Goal: Task Accomplishment & Management: Manage account settings

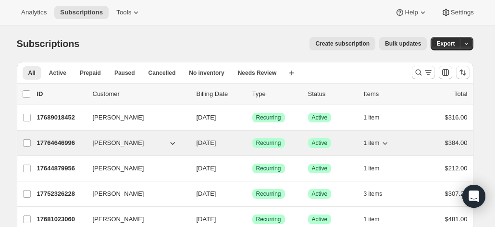
click at [55, 143] on p "17764646996" at bounding box center [61, 143] width 48 height 10
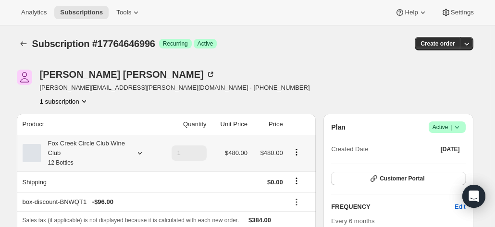
click at [72, 150] on div "Fox Creek Circle Club Wine Club 12 Bottles" at bounding box center [84, 153] width 86 height 29
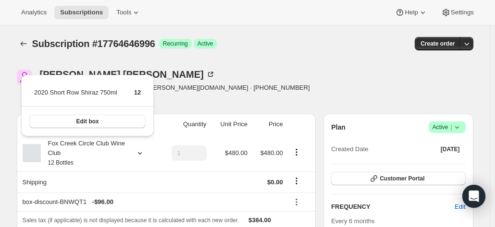
click at [234, 86] on div "Kate Wagner kate.wagner@outlook.com.au · +61429886608 1 subscription" at bounding box center [176, 88] width 319 height 36
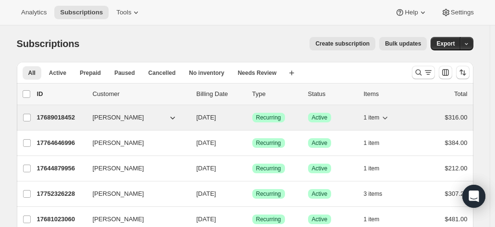
click at [66, 117] on p "17689018452" at bounding box center [61, 118] width 48 height 10
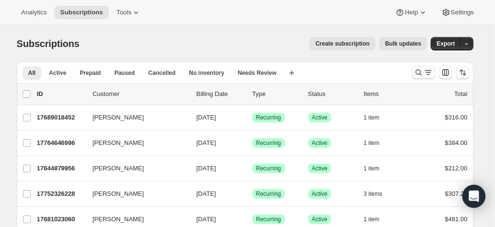
click at [423, 72] on icon "Search and filter results" at bounding box center [418, 73] width 10 height 10
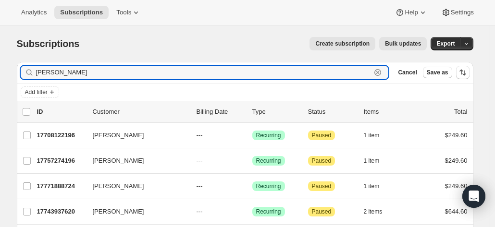
type input "moyle"
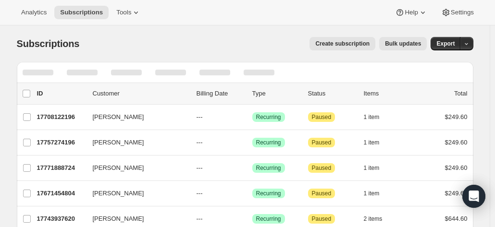
click at [334, 72] on div at bounding box center [245, 72] width 456 height 21
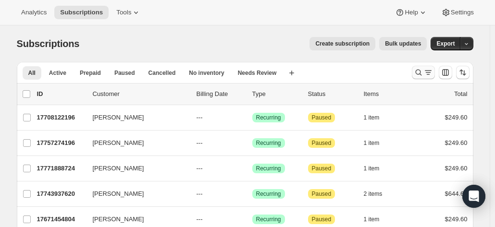
click at [422, 72] on icon "Search and filter results" at bounding box center [418, 73] width 10 height 10
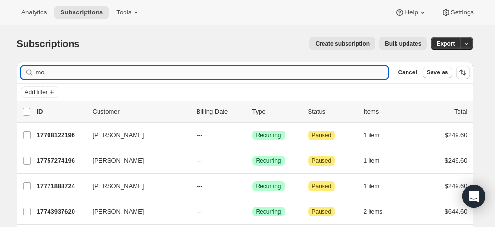
type input "m"
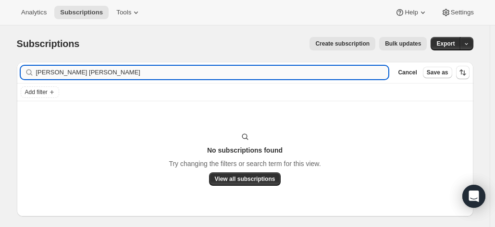
type input "[PERSON_NAME] [PERSON_NAME]"
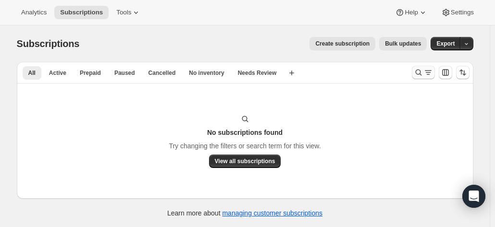
click at [423, 72] on icon "Search and filter results" at bounding box center [418, 73] width 10 height 10
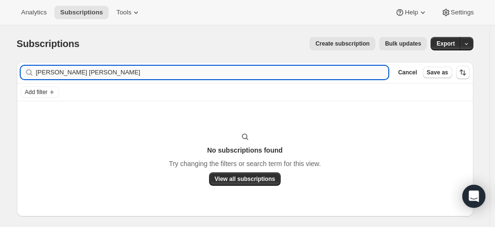
drag, startPoint x: 89, startPoint y: 73, endPoint x: 53, endPoint y: 69, distance: 36.3
click at [53, 69] on input "barry jane baker" at bounding box center [212, 72] width 352 height 13
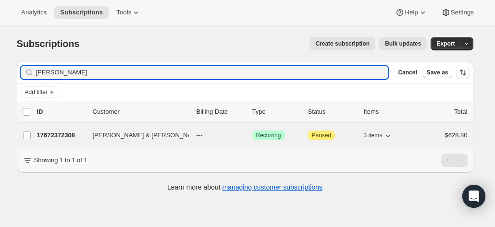
type input "barry baker"
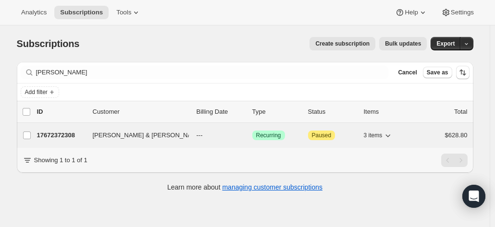
click at [82, 135] on p "17672372308" at bounding box center [61, 136] width 48 height 10
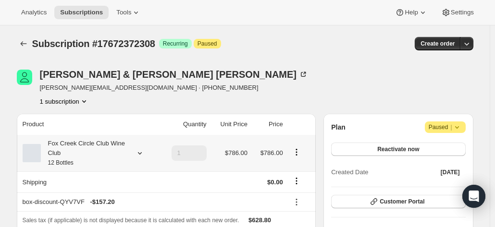
click at [87, 146] on div "Fox Creek Circle Club Wine Club 12 Bottles" at bounding box center [84, 153] width 86 height 29
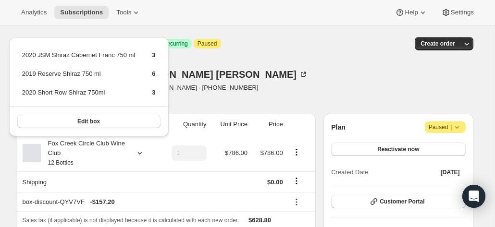
click at [294, 70] on div "Barry & Jane Baker jane.baker1@optusnet.com.au · +61412445567 1 subscription" at bounding box center [176, 88] width 319 height 36
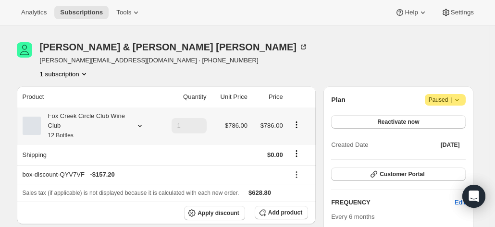
scroll to position [48, 0]
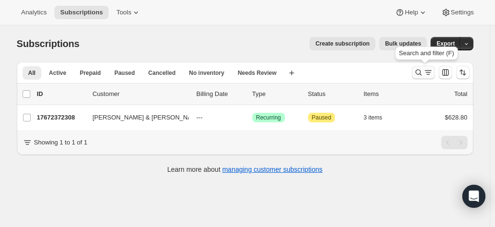
click at [422, 75] on icon "Search and filter results" at bounding box center [418, 73] width 10 height 10
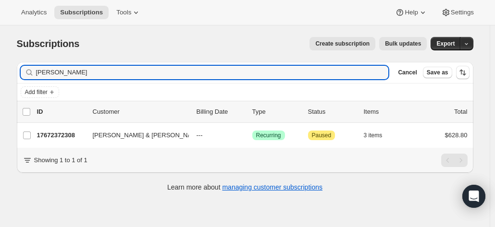
drag, startPoint x: 102, startPoint y: 72, endPoint x: 14, endPoint y: 72, distance: 87.4
click at [14, 72] on div "Filter subscribers barry baker Clear Cancel Save as Add filter 0 selected Updat…" at bounding box center [241, 127] width 464 height 147
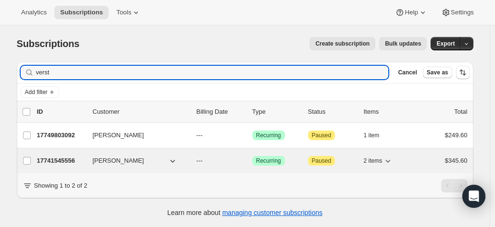
type input "verst"
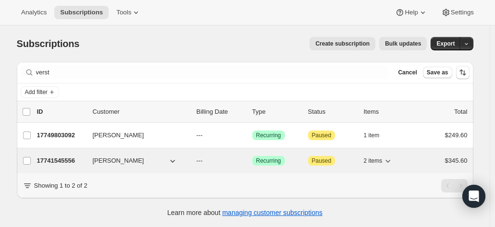
click at [59, 158] on p "17741545556" at bounding box center [61, 161] width 48 height 10
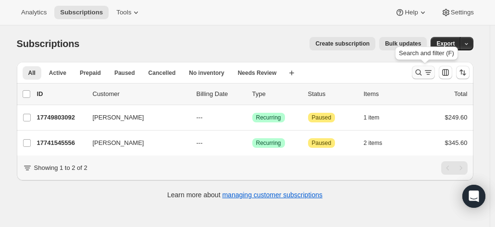
click at [418, 76] on icon "Search and filter results" at bounding box center [418, 73] width 10 height 10
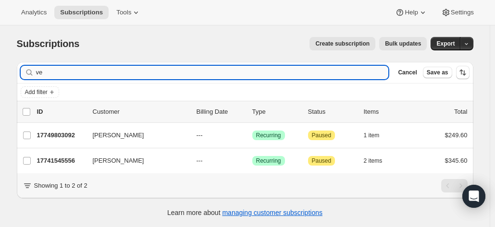
type input "v"
type input "a"
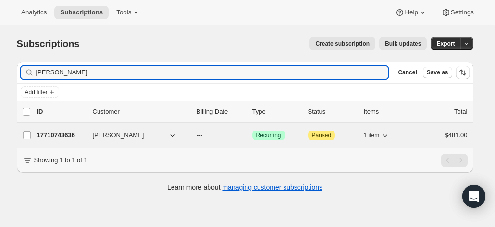
type input "paul riggs"
click at [40, 134] on p "17710743636" at bounding box center [61, 136] width 48 height 10
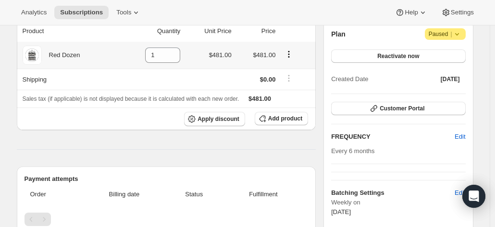
scroll to position [96, 0]
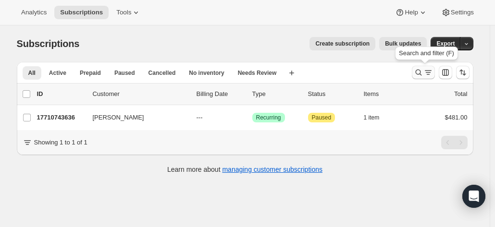
click at [419, 70] on icon "Search and filter results" at bounding box center [418, 73] width 10 height 10
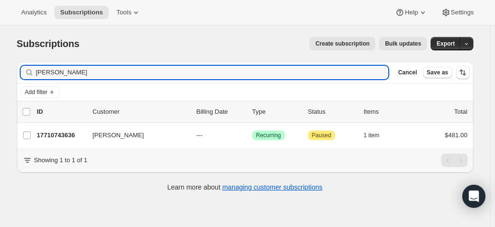
drag, startPoint x: 93, startPoint y: 75, endPoint x: 1, endPoint y: 68, distance: 92.5
click at [1, 68] on div "Subscriptions. This page is ready Subscriptions Create subscription Bulk update…" at bounding box center [244, 138] width 489 height 227
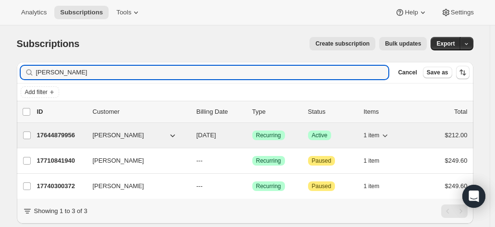
type input "burford"
click at [65, 137] on p "17644879956" at bounding box center [61, 136] width 48 height 10
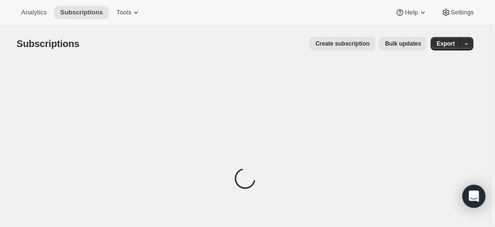
click at [36, 44] on span "Subscriptions" at bounding box center [48, 43] width 63 height 11
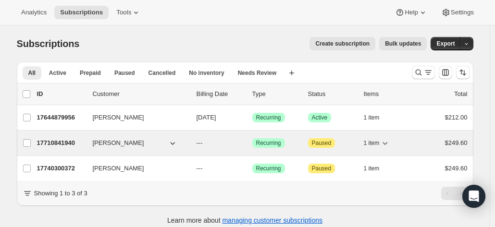
click at [54, 144] on p "17710841940" at bounding box center [61, 143] width 48 height 10
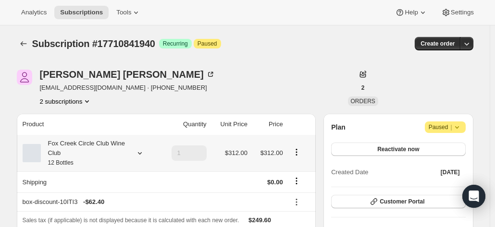
click at [109, 146] on div "Fox Creek Circle Club Wine Club 12 Bottles" at bounding box center [84, 153] width 86 height 29
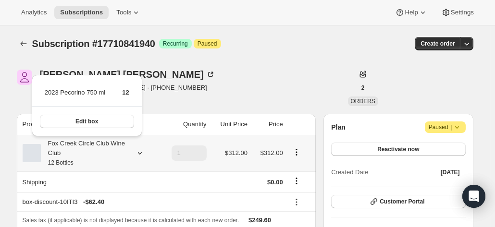
click at [109, 146] on div "Fox Creek Circle Club Wine Club 12 Bottles" at bounding box center [84, 153] width 86 height 29
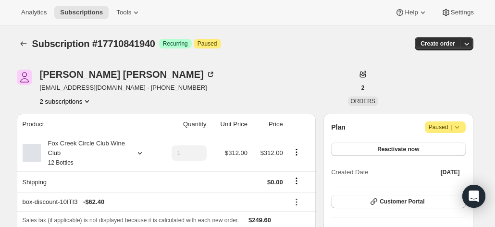
click at [456, 124] on icon at bounding box center [457, 127] width 10 height 10
click at [437, 145] on span "Cancel subscription" at bounding box center [448, 145] width 54 height 7
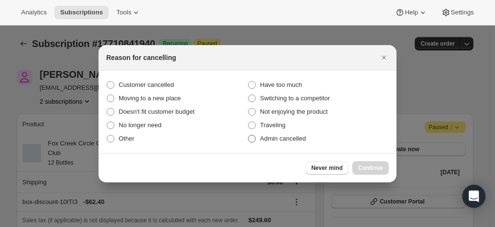
click at [248, 140] on span ":r1g8:" at bounding box center [252, 139] width 8 height 8
click at [248, 135] on input "Admin cancelled" at bounding box center [248, 135] width 0 height 0
radio input "true"
click at [374, 168] on span "Continue" at bounding box center [370, 168] width 25 height 8
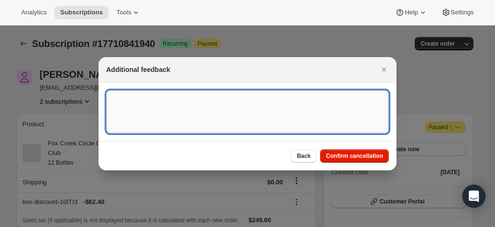
click at [273, 118] on textarea ":r1g8:" at bounding box center [247, 111] width 282 height 43
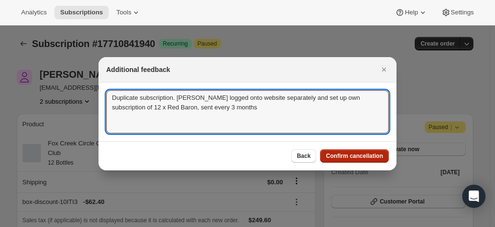
type textarea "Duplicate subscription. Andrew logged onto website separately and set up own su…"
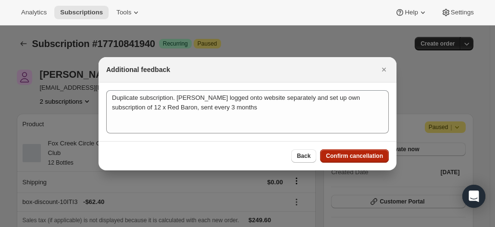
click at [353, 155] on span "Confirm cancellation" at bounding box center [354, 156] width 57 height 8
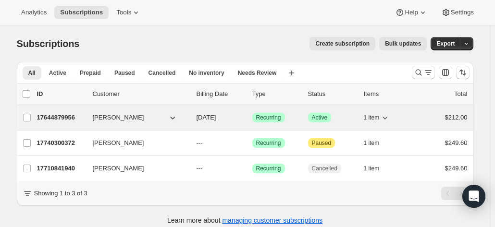
click at [74, 118] on p "17644879956" at bounding box center [61, 118] width 48 height 10
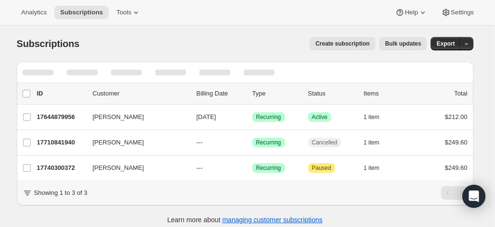
scroll to position [25, 0]
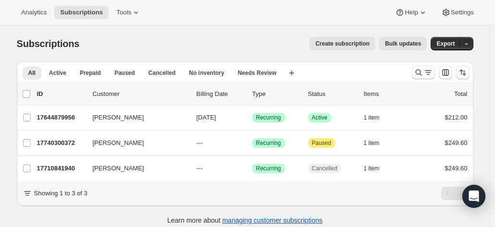
click at [422, 72] on icon "Search and filter results" at bounding box center [418, 73] width 10 height 10
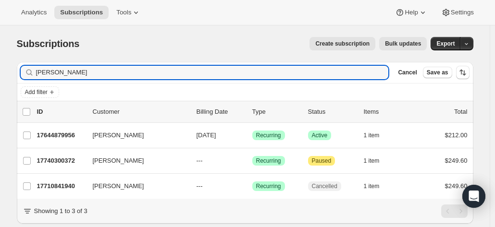
drag, startPoint x: 109, startPoint y: 71, endPoint x: 18, endPoint y: 68, distance: 90.8
click at [18, 68] on div "Filter subscribers [PERSON_NAME] Clear Cancel Save as Add filter 0 selected Upd…" at bounding box center [241, 153] width 464 height 198
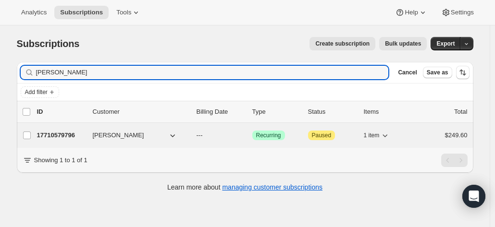
type input "[PERSON_NAME]"
click at [71, 133] on p "17710579796" at bounding box center [61, 136] width 48 height 10
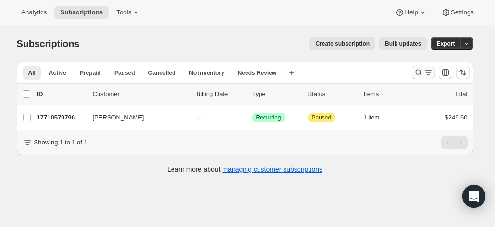
click at [423, 73] on icon "Search and filter results" at bounding box center [418, 73] width 10 height 10
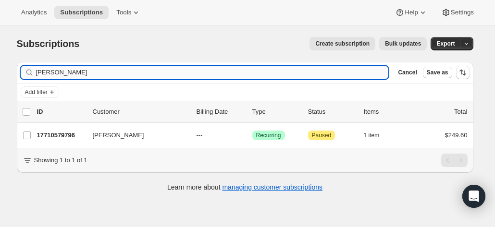
drag, startPoint x: 109, startPoint y: 71, endPoint x: 46, endPoint y: 71, distance: 62.4
click at [46, 71] on input "[PERSON_NAME]" at bounding box center [212, 72] width 352 height 13
type input "d"
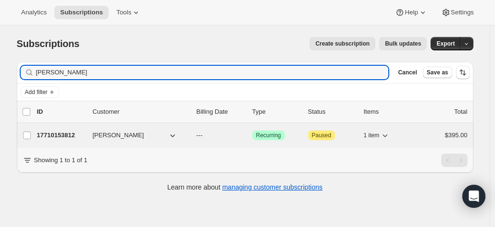
type input "[PERSON_NAME]"
click at [85, 139] on p "17710153812" at bounding box center [61, 136] width 48 height 10
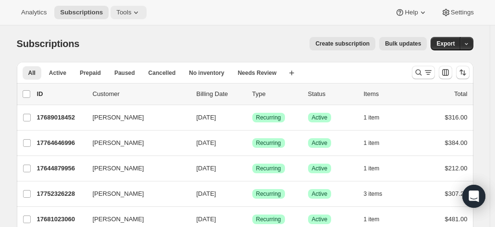
click at [116, 9] on span "Tools" at bounding box center [123, 13] width 15 height 8
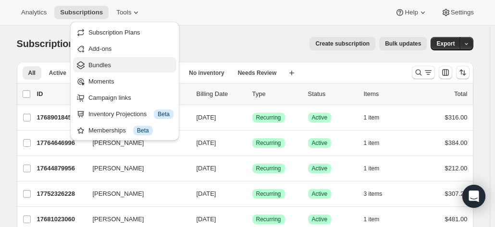
click at [102, 66] on span "Bundles" at bounding box center [99, 64] width 23 height 7
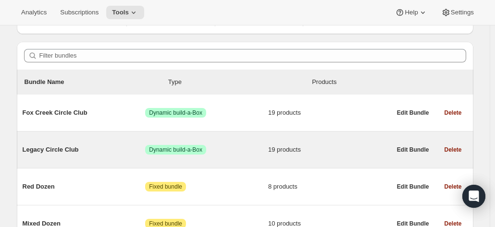
scroll to position [122, 0]
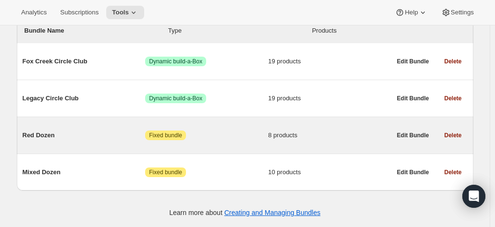
click at [99, 129] on div "Red Dozen Attention Fixed bundle 8 products" at bounding box center [207, 135] width 368 height 25
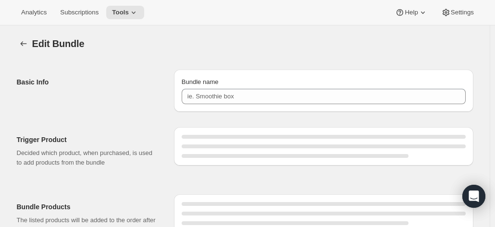
type input "Red Dozen"
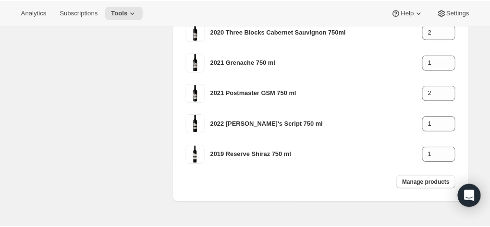
scroll to position [312, 0]
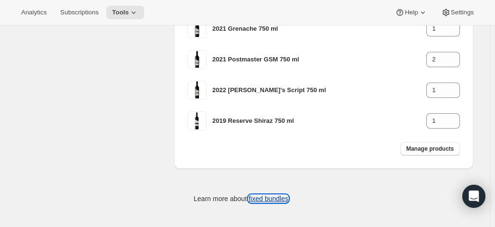
click at [272, 199] on link "fixed bundles" at bounding box center [268, 199] width 40 height 8
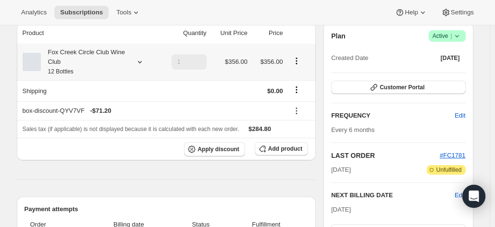
scroll to position [48, 0]
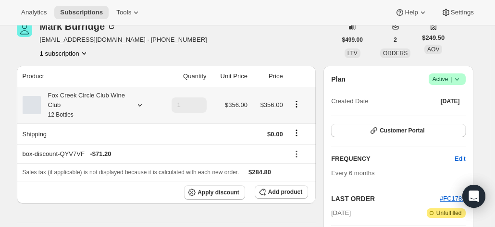
click at [137, 100] on icon at bounding box center [140, 105] width 10 height 10
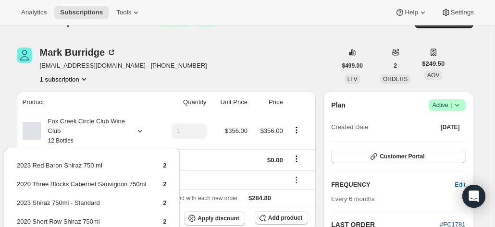
scroll to position [0, 0]
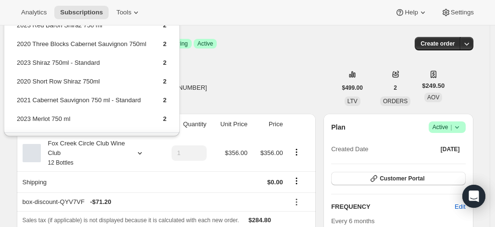
click at [276, 50] on div "Subscription #17753407572. This page is ready Subscription #17753407572 Success…" at bounding box center [245, 43] width 456 height 36
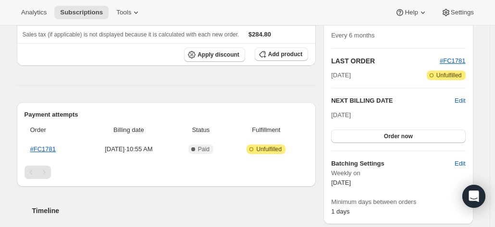
scroll to position [192, 0]
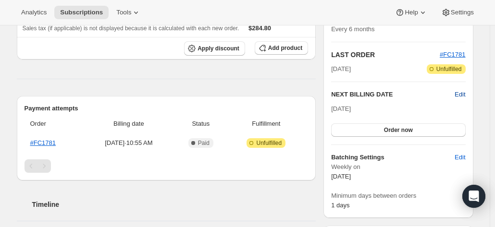
click at [462, 94] on span "Edit" at bounding box center [459, 95] width 11 height 10
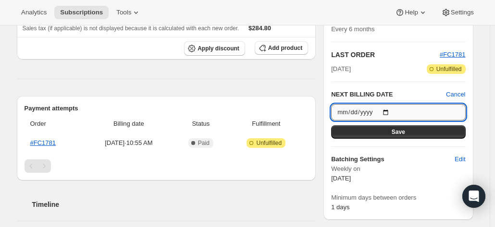
click at [393, 109] on input "[DATE]" at bounding box center [398, 112] width 134 height 16
click at [480, 81] on div "Subscription #17753407572. This page is ready Subscription #17753407572 Success…" at bounding box center [244, 217] width 479 height 769
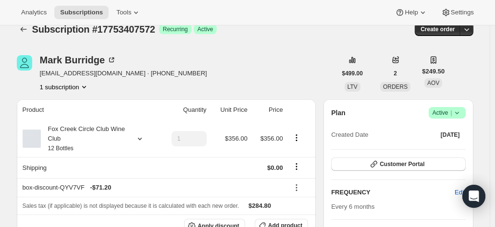
scroll to position [0, 0]
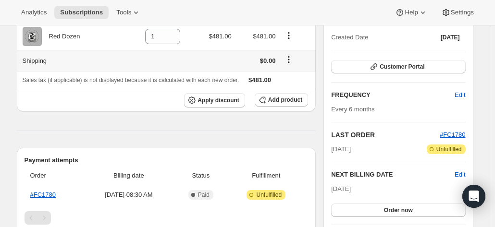
scroll to position [48, 0]
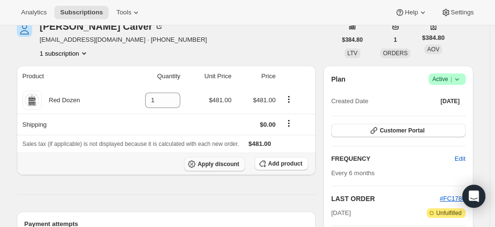
click at [212, 164] on span "Apply discount" at bounding box center [218, 164] width 42 height 8
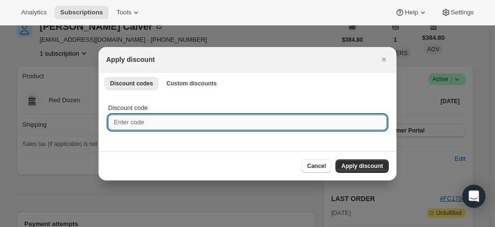
click at [142, 126] on input "Discount code" at bounding box center [247, 122] width 278 height 15
click at [174, 78] on button "Custom discounts" at bounding box center [191, 83] width 62 height 13
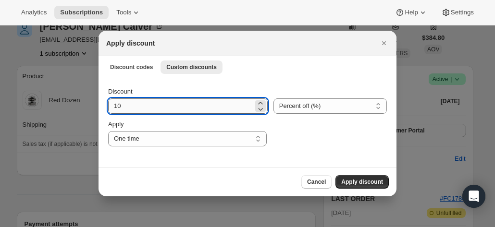
click at [147, 105] on input "10" at bounding box center [180, 105] width 145 height 15
click at [255, 100] on icon ":rb2:" at bounding box center [260, 103] width 10 height 10
click at [255, 99] on icon ":rb2:" at bounding box center [260, 103] width 10 height 10
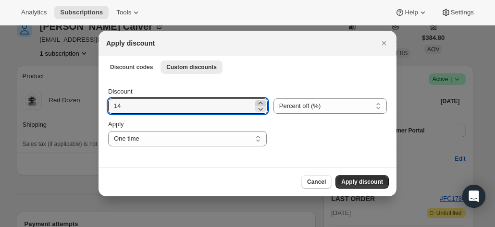
click at [255, 99] on icon ":rb2:" at bounding box center [260, 103] width 10 height 10
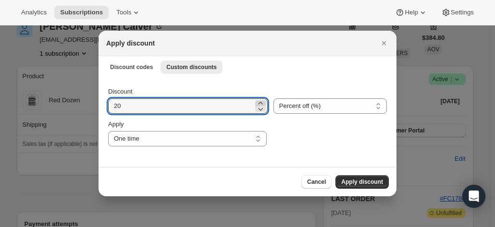
click at [255, 99] on icon ":rb2:" at bounding box center [260, 103] width 10 height 10
click at [258, 109] on icon ":rb2:" at bounding box center [260, 109] width 5 height 3
type input "20"
click at [221, 140] on select "One time Specify instances... Indefinitely" at bounding box center [187, 138] width 158 height 15
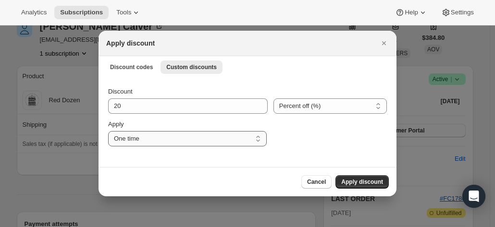
select select "indefinitely"
click at [108, 131] on select "One time Specify instances... Indefinitely" at bounding box center [187, 138] width 158 height 15
click at [341, 147] on div "Discount 20 Percent off (%) Amount off ($) Percent off (%) Apply One time Speci…" at bounding box center [247, 122] width 298 height 90
click at [357, 181] on span "Apply discount" at bounding box center [362, 182] width 42 height 8
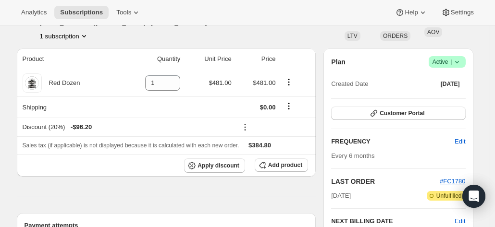
scroll to position [0, 0]
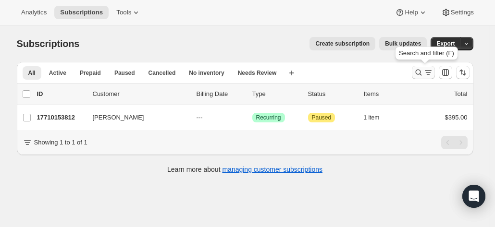
click at [416, 72] on icon "Search and filter results" at bounding box center [418, 73] width 10 height 10
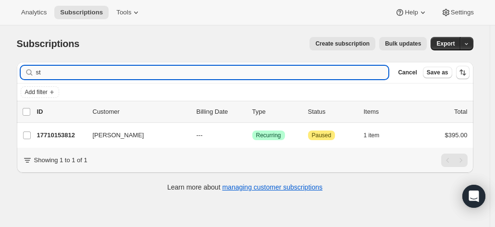
type input "s"
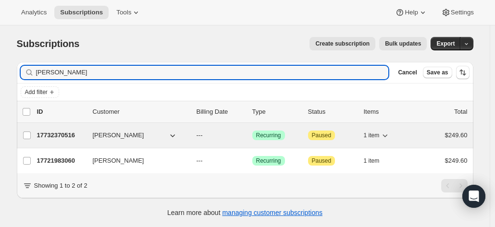
type input "irene"
click at [74, 132] on p "17732370516" at bounding box center [61, 136] width 48 height 10
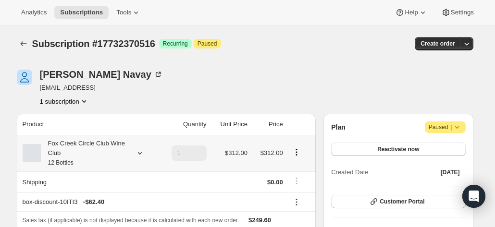
click at [97, 152] on div "Fox Creek Circle Club Wine Club 12 Bottles" at bounding box center [84, 153] width 86 height 29
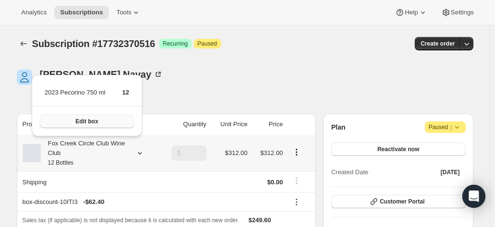
click at [85, 117] on button "Edit box" at bounding box center [87, 121] width 94 height 13
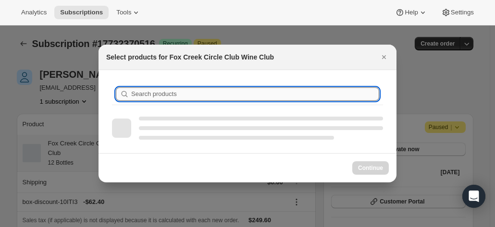
click at [157, 96] on input "Search products" at bounding box center [255, 93] width 248 height 13
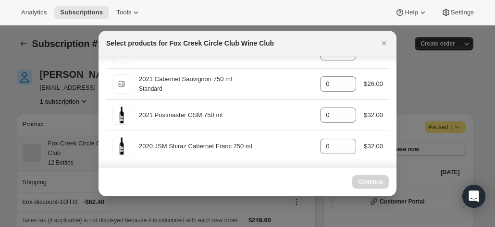
scroll to position [336, 0]
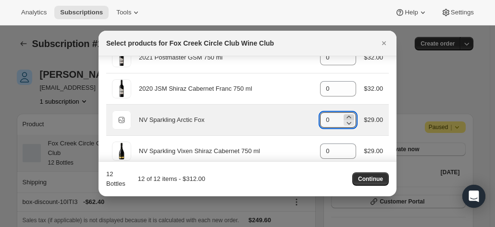
click at [346, 115] on icon ":r58:" at bounding box center [349, 117] width 10 height 10
click at [345, 113] on icon ":r58:" at bounding box center [349, 117] width 10 height 10
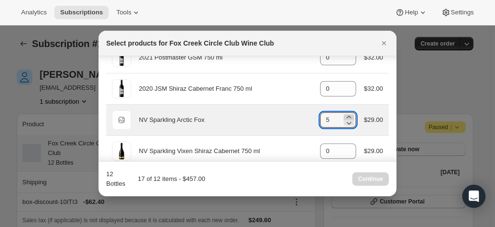
click at [345, 113] on icon ":r58:" at bounding box center [349, 117] width 10 height 10
type input "6"
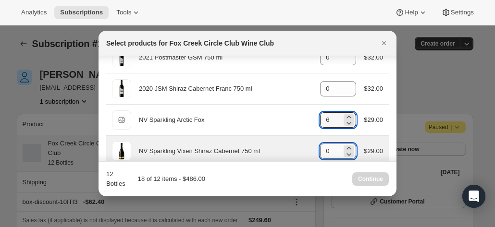
click at [330, 150] on input "0" at bounding box center [331, 151] width 22 height 15
click at [326, 149] on input "0" at bounding box center [331, 151] width 22 height 15
click at [324, 148] on input "0" at bounding box center [331, 151] width 22 height 15
drag, startPoint x: 324, startPoint y: 148, endPoint x: 318, endPoint y: 148, distance: 5.3
click at [320, 148] on input "0" at bounding box center [331, 151] width 22 height 15
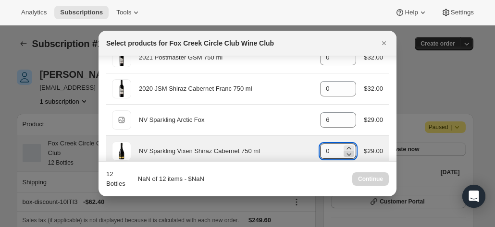
click at [344, 149] on icon ":r58:" at bounding box center [349, 154] width 10 height 10
click at [344, 145] on icon ":r58:" at bounding box center [349, 149] width 10 height 10
click at [343, 145] on div ":r58:" at bounding box center [348, 151] width 11 height 12
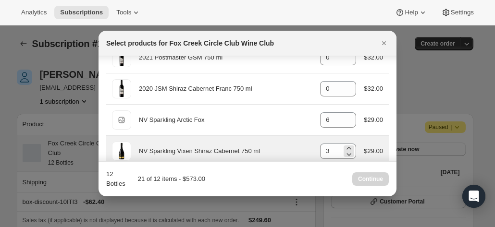
click at [343, 145] on div ":r58:" at bounding box center [348, 151] width 11 height 12
click at [339, 144] on div "3" at bounding box center [338, 151] width 36 height 15
click at [344, 145] on icon ":r58:" at bounding box center [349, 149] width 10 height 10
click at [347, 147] on icon ":r58:" at bounding box center [349, 148] width 4 height 2
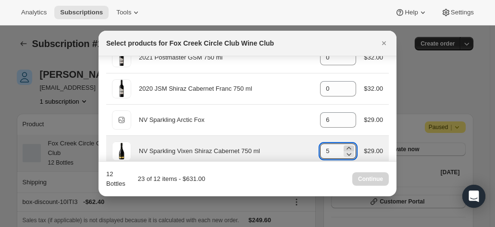
type input "6"
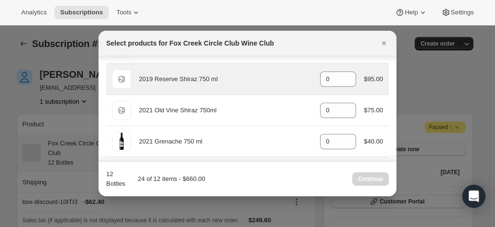
scroll to position [0, 0]
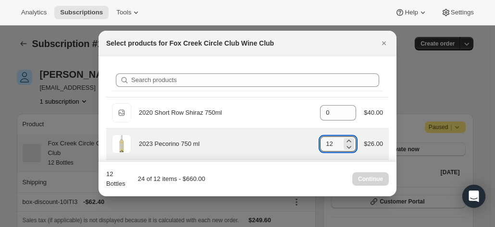
drag, startPoint x: 331, startPoint y: 146, endPoint x: 304, endPoint y: 145, distance: 26.9
click at [304, 145] on div "2023 Pecorino 750 ml gid://shopify/ProductVariant/41594933280852 12 $26.00" at bounding box center [247, 143] width 271 height 19
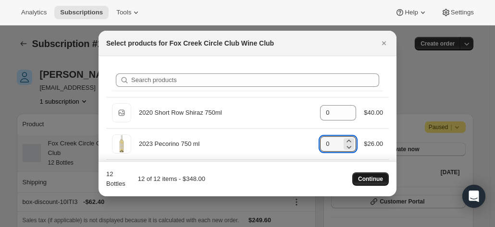
type input "0"
drag, startPoint x: 371, startPoint y: 181, endPoint x: 349, endPoint y: 181, distance: 22.1
click at [371, 181] on span "Continue" at bounding box center [370, 179] width 25 height 8
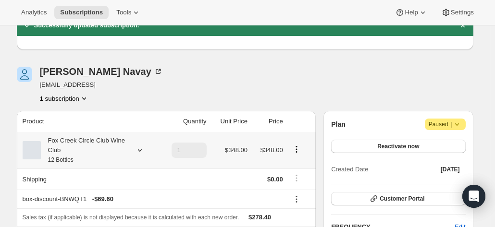
scroll to position [48, 0]
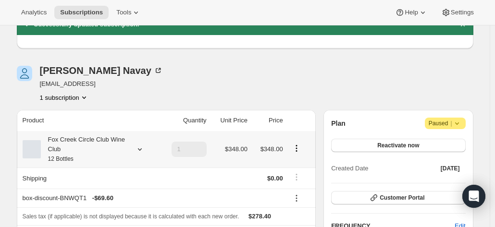
click at [123, 144] on div "Fox Creek Circle Club Wine Club 12 Bottles" at bounding box center [84, 149] width 86 height 29
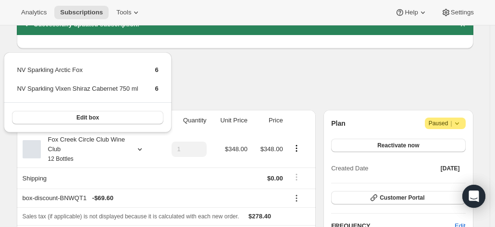
click at [251, 72] on div "Irene Navay ifavelle@mac.con 1 subscription" at bounding box center [176, 84] width 319 height 36
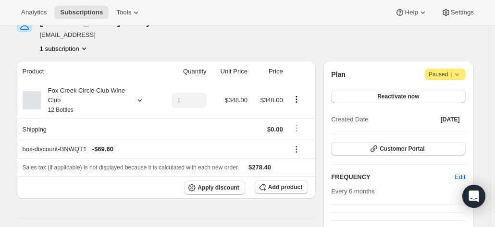
scroll to position [96, 0]
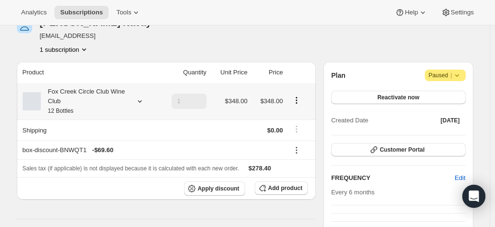
click at [141, 103] on icon at bounding box center [140, 102] width 10 height 10
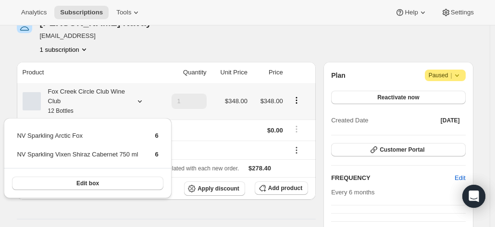
click at [141, 103] on icon at bounding box center [140, 102] width 10 height 10
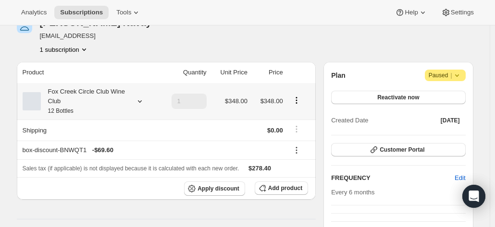
click at [141, 103] on icon at bounding box center [140, 102] width 10 height 10
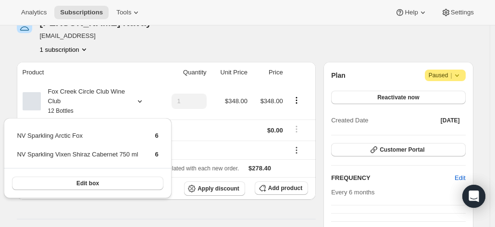
click at [203, 39] on div "Irene Navay ifavelle@mac.con 1 subscription" at bounding box center [176, 36] width 319 height 36
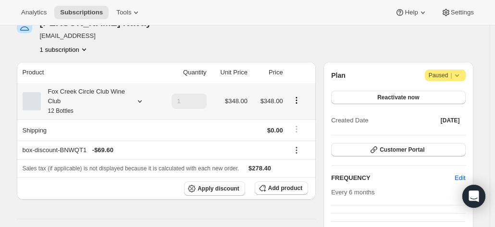
click at [140, 101] on icon at bounding box center [140, 102] width 10 height 10
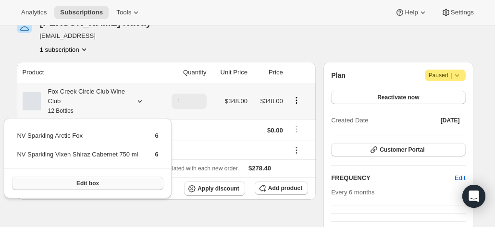
click at [73, 181] on button "Edit box" at bounding box center [87, 183] width 151 height 13
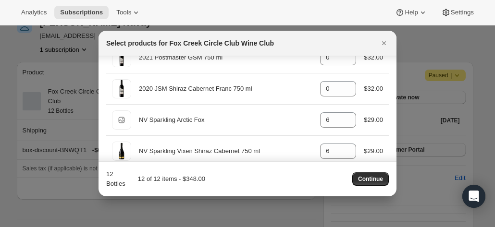
scroll to position [384, 0]
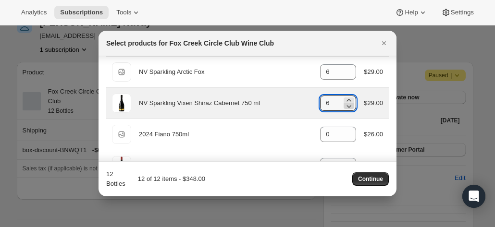
click at [347, 105] on icon ":ra6:" at bounding box center [349, 106] width 5 height 3
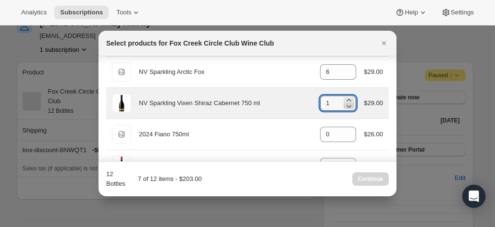
click at [347, 105] on icon ":ra6:" at bounding box center [349, 106] width 5 height 3
type input "0"
click at [347, 105] on icon ":ra6:" at bounding box center [349, 106] width 5 height 3
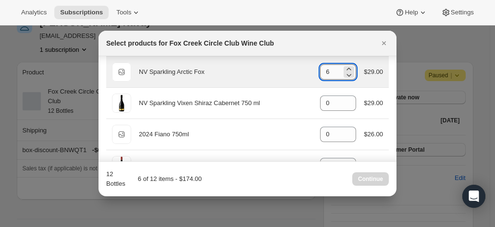
click at [334, 68] on input "6" at bounding box center [331, 71] width 22 height 15
drag, startPoint x: 331, startPoint y: 70, endPoint x: 326, endPoint y: 72, distance: 6.4
click at [312, 70] on div "Default Title NV Sparkling Arctic Fox gid://shopify/ProductVariant/421290083287…" at bounding box center [247, 71] width 271 height 19
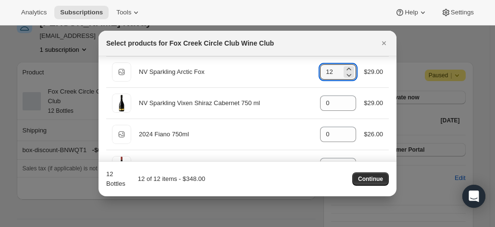
type input "12"
click at [367, 170] on div "12 Bottles 12 of 12 items - $348.00 Continue" at bounding box center [247, 178] width 282 height 19
click at [366, 176] on span "Continue" at bounding box center [370, 179] width 25 height 8
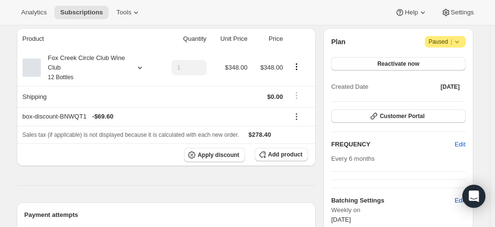
scroll to position [144, 0]
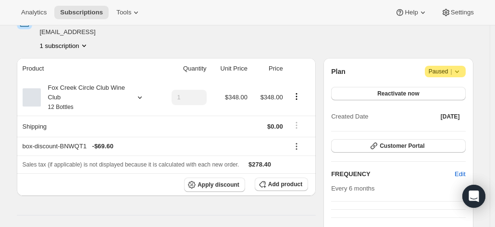
click at [461, 72] on icon at bounding box center [457, 72] width 10 height 10
click at [370, 64] on div "Plan Attention Paused | Reactivate now Created Date Sep 11, 2025 Customer Porta…" at bounding box center [397, 174] width 149 height 233
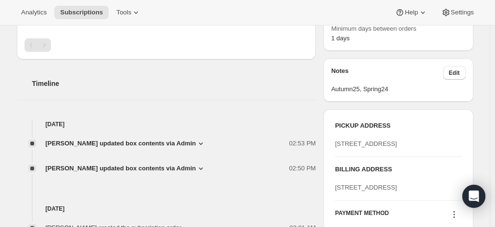
scroll to position [480, 0]
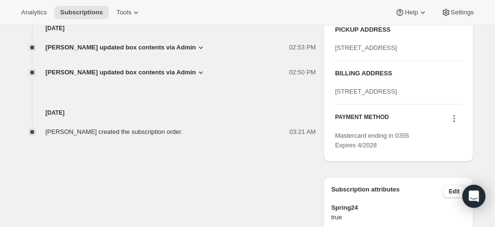
drag, startPoint x: 435, startPoint y: 127, endPoint x: 332, endPoint y: 119, distance: 103.1
click at [332, 119] on div "PICKUP ADDRESS 19 Olivers Road McLaren Vale SA, 5171 Australia BILLING ADDRESS …" at bounding box center [397, 87] width 149 height 148
click at [137, 115] on h4 "[DATE]" at bounding box center [166, 113] width 299 height 10
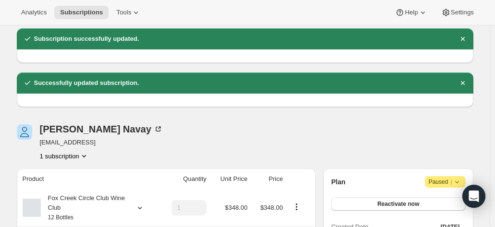
scroll to position [48, 0]
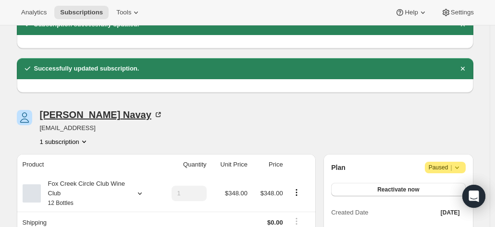
click at [74, 110] on div "Irene Navay" at bounding box center [101, 115] width 123 height 10
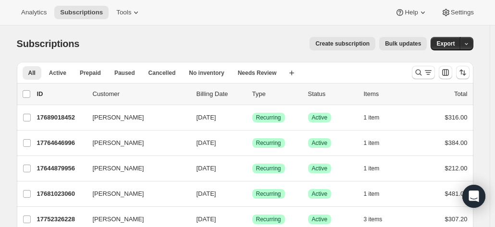
click at [409, 74] on div "All Active Prepaid Paused Cancelled No inventory Needs Review More views All Ac…" at bounding box center [245, 72] width 456 height 21
click at [419, 74] on icon "Search and filter results" at bounding box center [418, 73] width 10 height 10
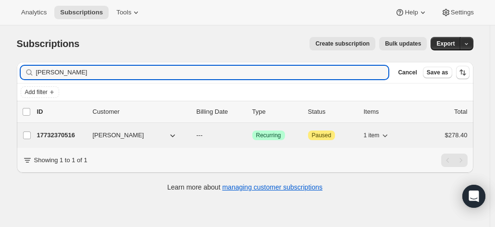
type input "irene nav"
click at [89, 137] on div "17732370516 Irene Navay --- Success Recurring Attention Paused 1 item $278.40" at bounding box center [252, 135] width 430 height 13
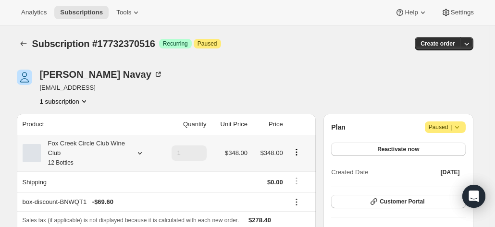
click at [125, 143] on div "Fox Creek Circle Club Wine Club 12 Bottles" at bounding box center [84, 153] width 86 height 29
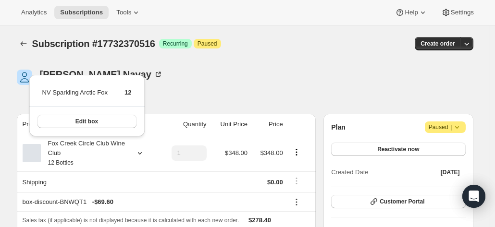
drag, startPoint x: 194, startPoint y: 89, endPoint x: 206, endPoint y: 99, distance: 16.0
click at [194, 89] on div "Irene Navay ifavelle@mac.con 1 subscription" at bounding box center [176, 88] width 319 height 36
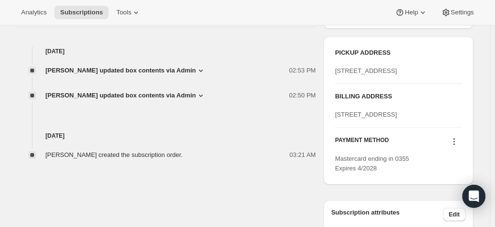
scroll to position [384, 0]
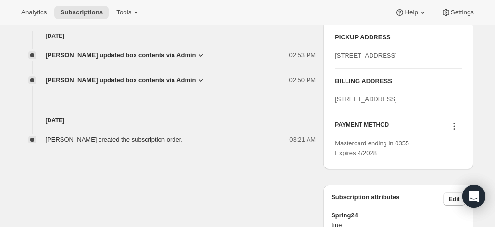
drag, startPoint x: 374, startPoint y: 135, endPoint x: 332, endPoint y: 121, distance: 44.8
click at [332, 121] on div "PICKUP ADDRESS 19 Olivers Road McLaren Vale SA, 5171 Australia BILLING ADDRESS …" at bounding box center [397, 95] width 149 height 148
copy span "62A Miowera Road NORTH TURRAMURRA null 2074"
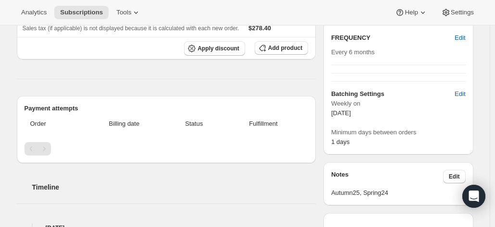
scroll to position [240, 0]
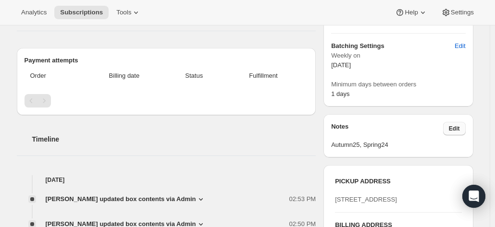
click at [459, 125] on span "Edit" at bounding box center [453, 129] width 11 height 8
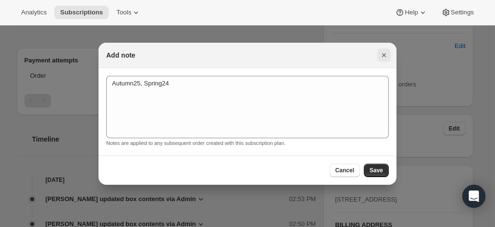
click at [386, 59] on icon "Close" at bounding box center [384, 55] width 10 height 10
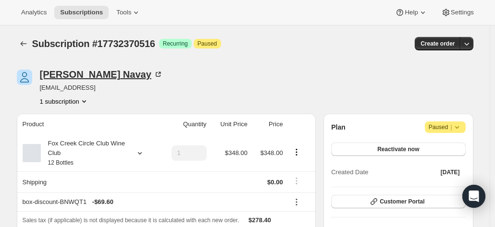
click at [153, 75] on icon at bounding box center [158, 75] width 10 height 10
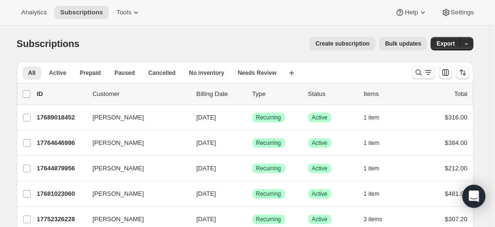
click at [421, 71] on icon "Search and filter results" at bounding box center [418, 73] width 6 height 6
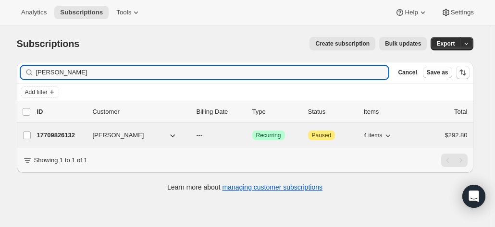
type input "christine hi"
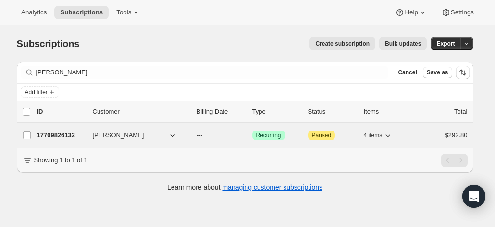
click at [97, 138] on span "Christine Hildyard" at bounding box center [118, 136] width 51 height 10
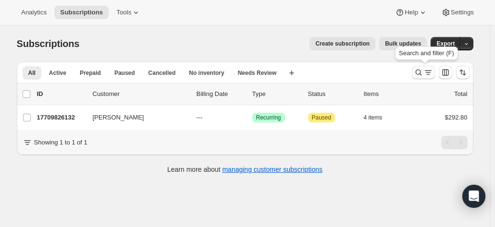
click at [421, 73] on icon "Search and filter results" at bounding box center [418, 73] width 6 height 6
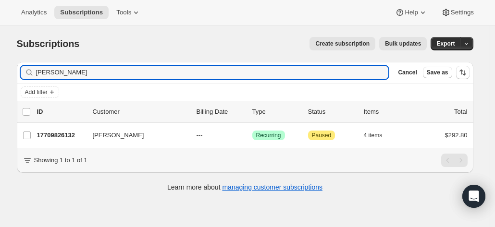
drag, startPoint x: 97, startPoint y: 69, endPoint x: 30, endPoint y: 71, distance: 66.3
click at [30, 71] on div "christine hi Clear" at bounding box center [205, 72] width 368 height 13
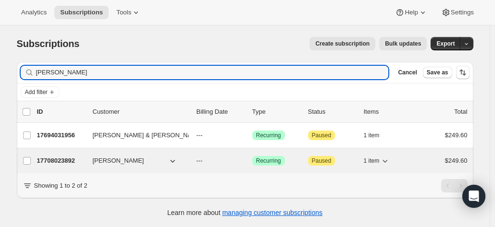
type input "wayne na"
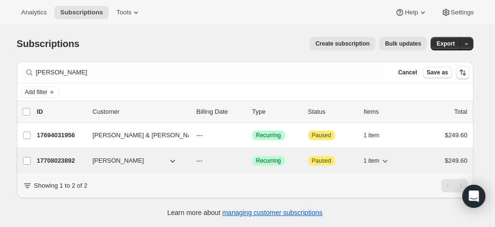
click at [80, 160] on p "17708023892" at bounding box center [61, 161] width 48 height 10
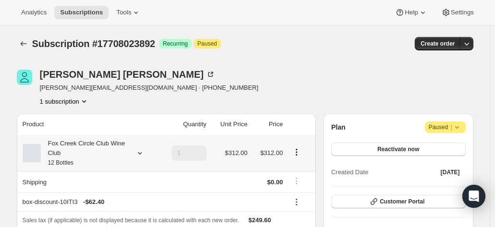
scroll to position [48, 0]
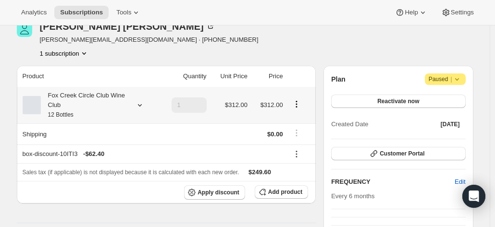
click at [96, 104] on div "Fox Creek Circle Club Wine Club 12 Bottles" at bounding box center [84, 105] width 86 height 29
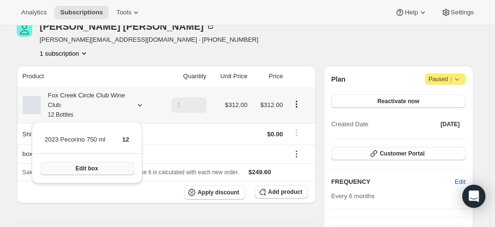
click at [100, 168] on button "Edit box" at bounding box center [87, 168] width 94 height 13
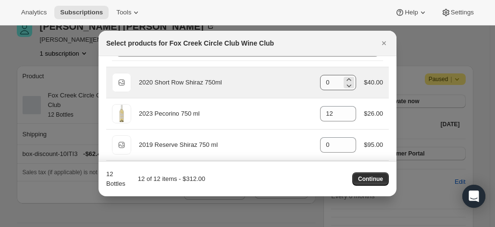
scroll to position [0, 0]
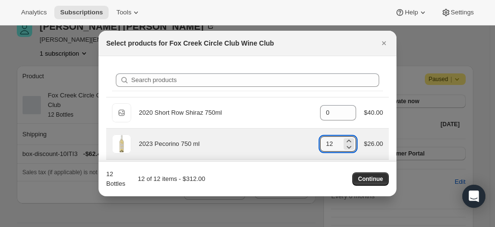
drag, startPoint x: 330, startPoint y: 144, endPoint x: 307, endPoint y: 144, distance: 23.5
click at [307, 144] on div "2023 Pecorino 750 ml gid://shopify/ProductVariant/41594933280852 12 $26.00" at bounding box center [247, 143] width 271 height 19
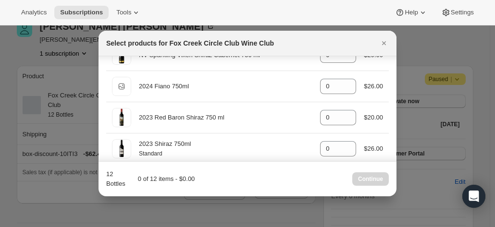
scroll to position [528, 0]
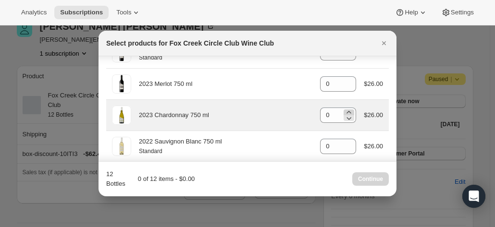
type input "0"
click at [345, 108] on icon ":ri8:" at bounding box center [349, 113] width 10 height 10
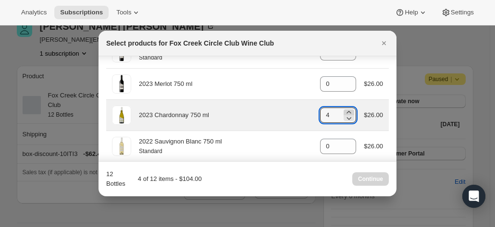
click at [345, 108] on icon ":ri8:" at bounding box center [349, 113] width 10 height 10
click at [348, 116] on icon ":ri8:" at bounding box center [349, 118] width 10 height 10
type input "6"
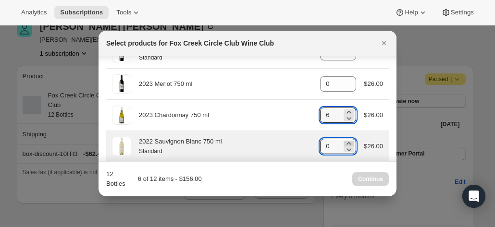
click at [347, 142] on icon ":ri8:" at bounding box center [349, 143] width 4 height 2
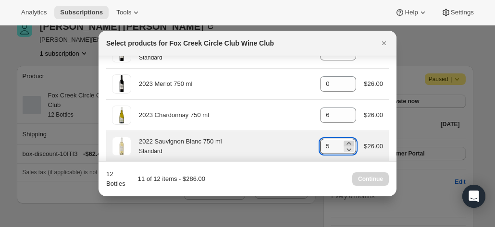
click at [347, 142] on icon ":ri8:" at bounding box center [349, 143] width 4 height 2
type input "6"
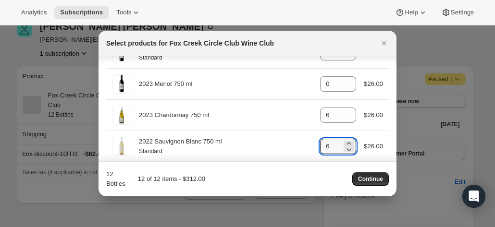
drag, startPoint x: 376, startPoint y: 177, endPoint x: 350, endPoint y: 200, distance: 34.7
click at [375, 176] on span "Continue" at bounding box center [370, 179] width 25 height 8
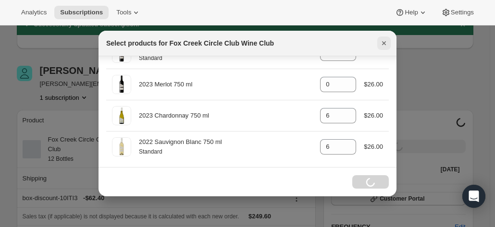
click at [385, 42] on icon "Close" at bounding box center [384, 43] width 4 height 4
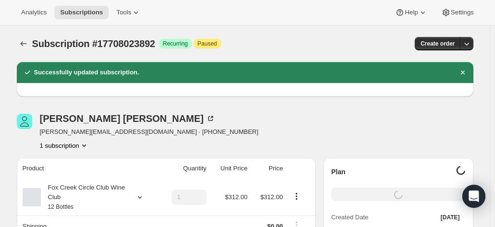
scroll to position [48, 0]
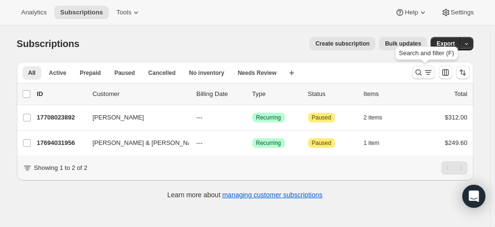
click at [418, 76] on icon "Search and filter results" at bounding box center [418, 73] width 10 height 10
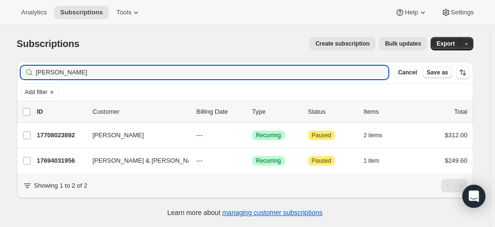
drag, startPoint x: 75, startPoint y: 76, endPoint x: 34, endPoint y: 60, distance: 44.2
click at [33, 63] on div "Filter subscribers wayne na Clear Cancel Save as" at bounding box center [245, 72] width 456 height 21
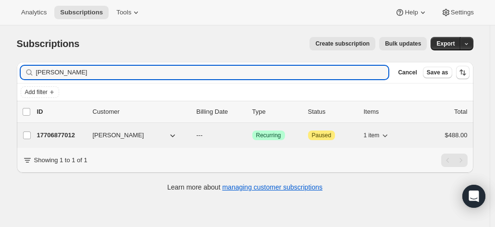
type input "greg smy"
click at [101, 136] on span "Greg Smyth" at bounding box center [118, 136] width 51 height 10
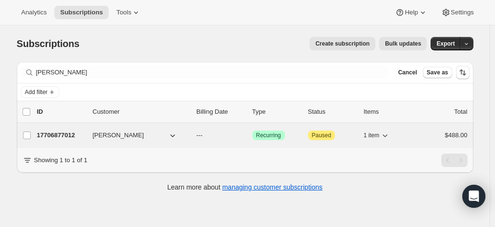
click at [70, 131] on p "17706877012" at bounding box center [61, 136] width 48 height 10
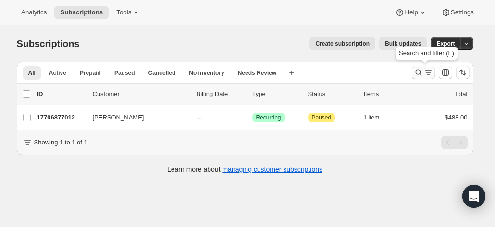
click at [416, 73] on icon "Search and filter results" at bounding box center [418, 73] width 10 height 10
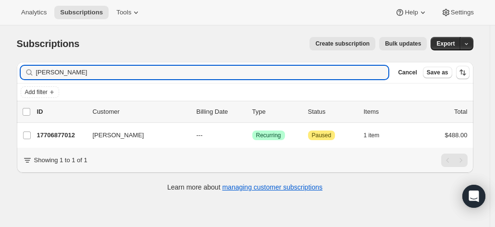
drag, startPoint x: 68, startPoint y: 74, endPoint x: 4, endPoint y: 68, distance: 64.6
click at [4, 68] on div "Subscriptions. This page is ready Subscriptions Create subscription Bulk update…" at bounding box center [244, 138] width 489 height 227
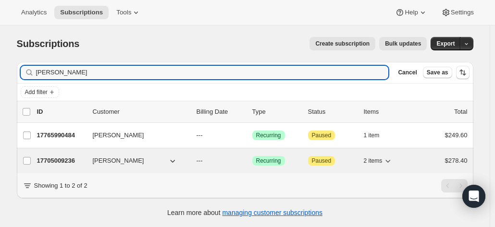
type input "muir"
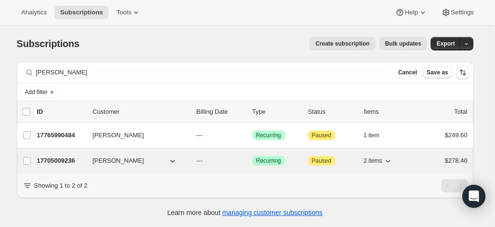
click at [48, 157] on p "17705009236" at bounding box center [61, 161] width 48 height 10
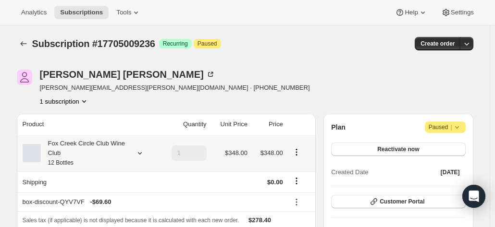
click at [136, 148] on div at bounding box center [137, 153] width 13 height 10
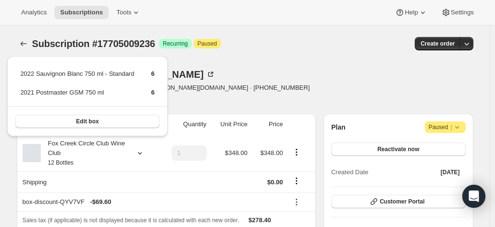
click at [222, 100] on div "Alan Muir alan.muir@fwealth.com.au · +61401671779 1 subscription" at bounding box center [176, 88] width 319 height 36
